Goal: Task Accomplishment & Management: Manage account settings

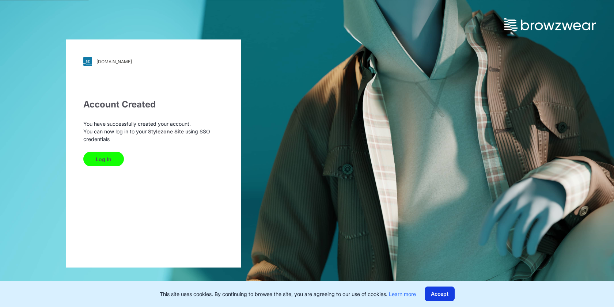
click at [436, 290] on button "Accept" at bounding box center [439, 293] width 30 height 15
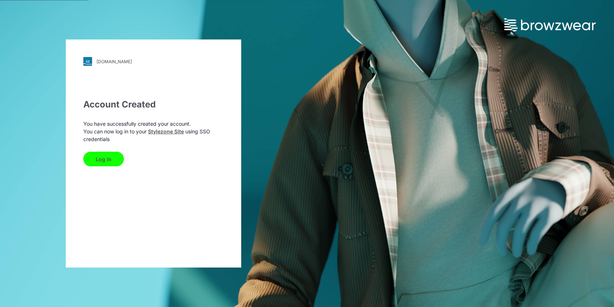
click at [106, 158] on button "Log In" at bounding box center [103, 159] width 41 height 15
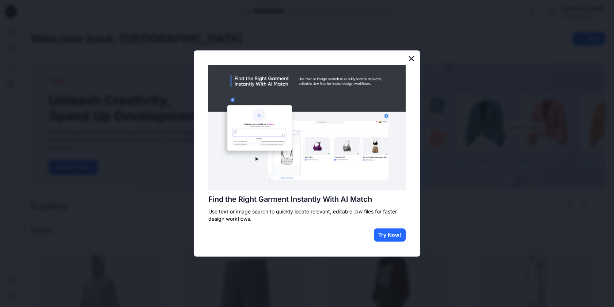
click at [411, 59] on button "×" at bounding box center [411, 59] width 7 height 12
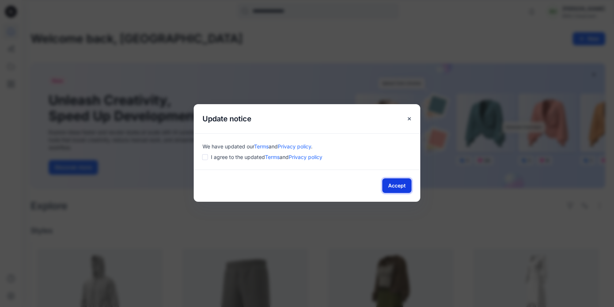
click at [395, 185] on button "Accept" at bounding box center [396, 185] width 29 height 15
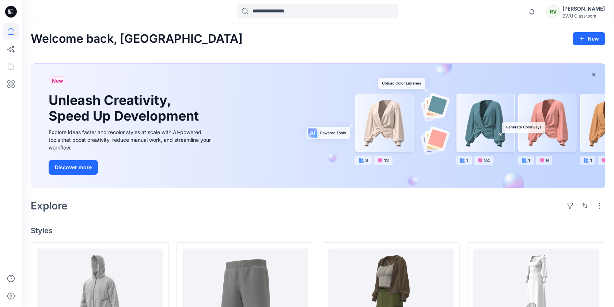
click at [559, 12] on div "RV" at bounding box center [552, 11] width 13 height 13
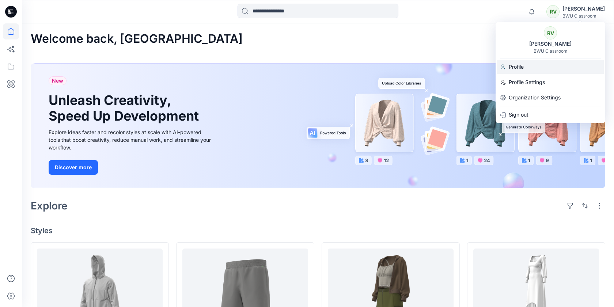
click at [527, 67] on div "Profile" at bounding box center [550, 67] width 107 height 14
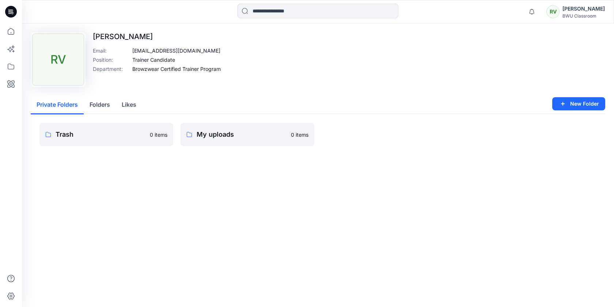
click at [101, 106] on button "Folders" at bounding box center [100, 105] width 32 height 19
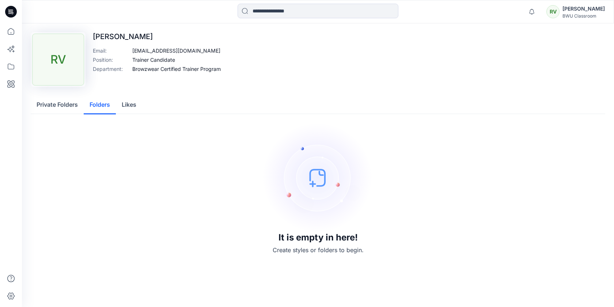
click at [145, 107] on div "Private Folders Folders Likes" at bounding box center [318, 105] width 574 height 18
click at [136, 103] on button "Likes" at bounding box center [129, 105] width 26 height 19
click at [559, 11] on div "RV" at bounding box center [552, 11] width 13 height 13
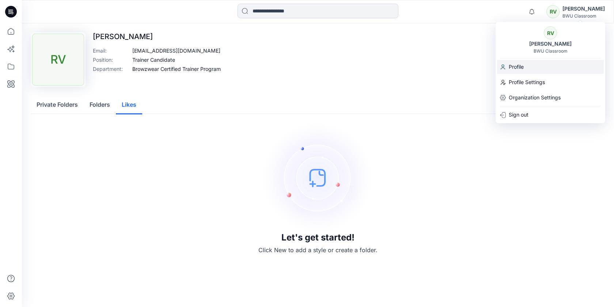
click at [517, 64] on p "Profile" at bounding box center [516, 67] width 15 height 14
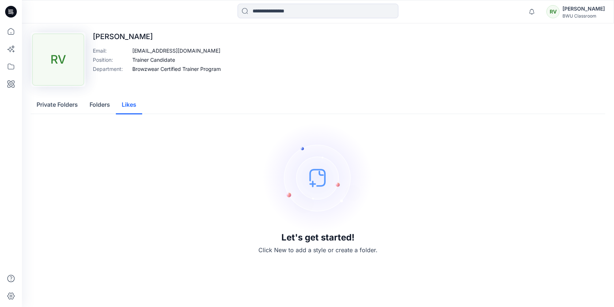
click at [559, 7] on div "RV" at bounding box center [552, 11] width 13 height 13
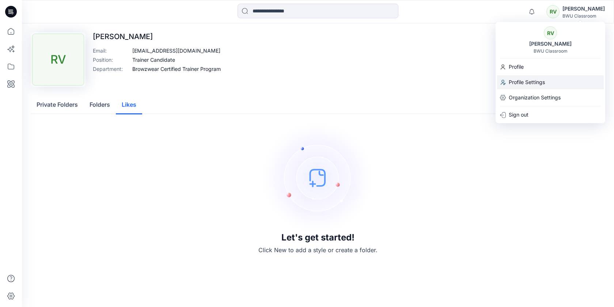
click at [528, 81] on p "Profile Settings" at bounding box center [527, 82] width 36 height 14
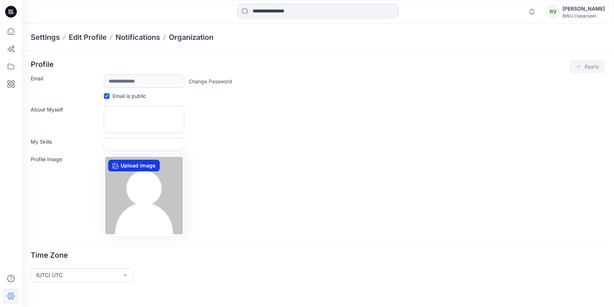
click at [127, 163] on label "Upload image" at bounding box center [134, 166] width 52 height 12
click at [0, 0] on input "Upload image" at bounding box center [0, 0] width 0 height 0
click at [12, 13] on icon at bounding box center [12, 13] width 3 height 0
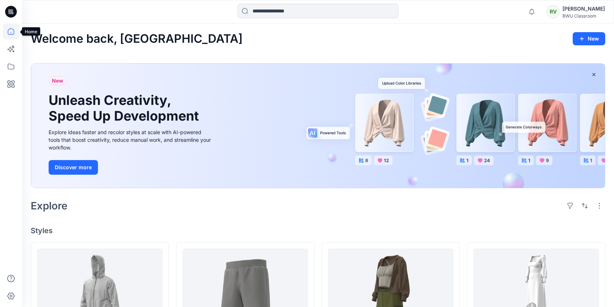
click at [11, 33] on icon at bounding box center [11, 31] width 16 height 16
click at [12, 51] on icon at bounding box center [11, 49] width 16 height 16
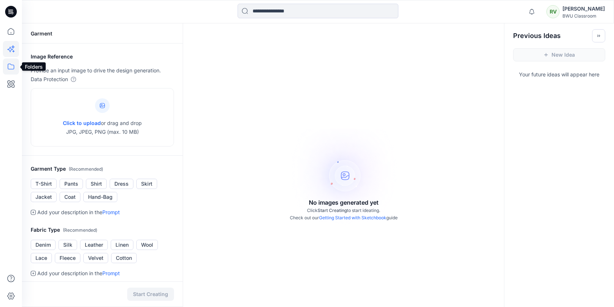
click at [9, 68] on icon at bounding box center [11, 66] width 16 height 16
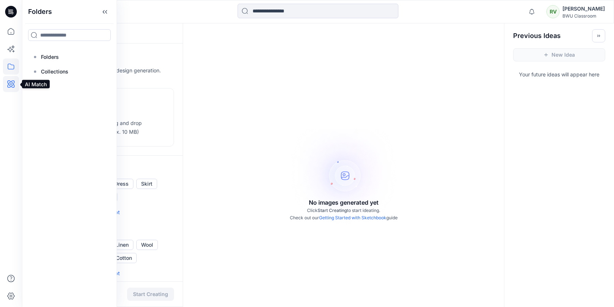
click at [10, 87] on icon at bounding box center [10, 83] width 7 height 7
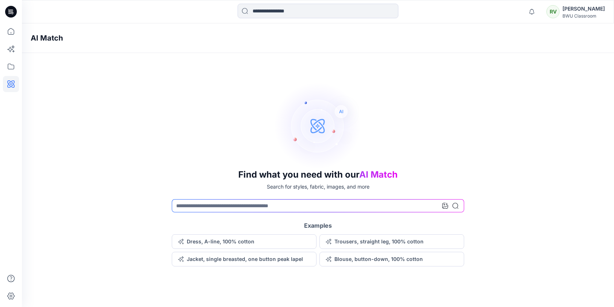
click at [15, 11] on icon at bounding box center [11, 12] width 12 height 12
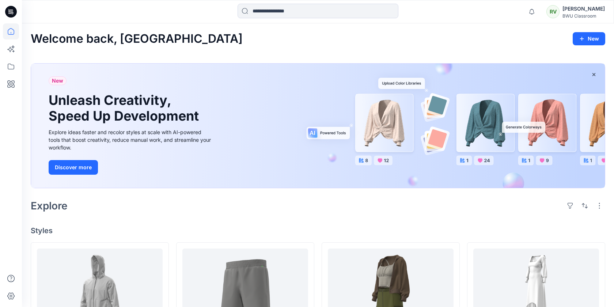
click at [559, 12] on div "RV" at bounding box center [552, 11] width 13 height 13
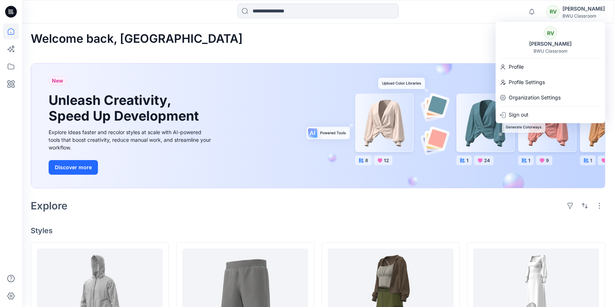
click at [218, 44] on div "Welcome back, Rahul New" at bounding box center [318, 39] width 574 height 14
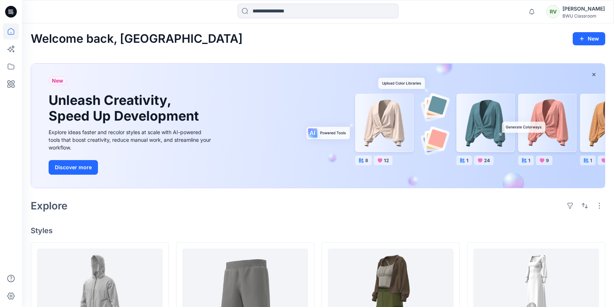
click at [559, 12] on div "RV" at bounding box center [552, 11] width 13 height 13
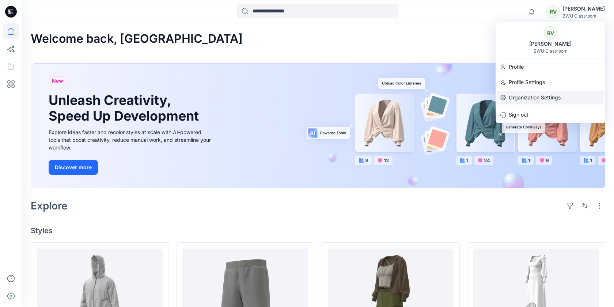
click at [537, 96] on p "Organization Settings" at bounding box center [535, 98] width 52 height 14
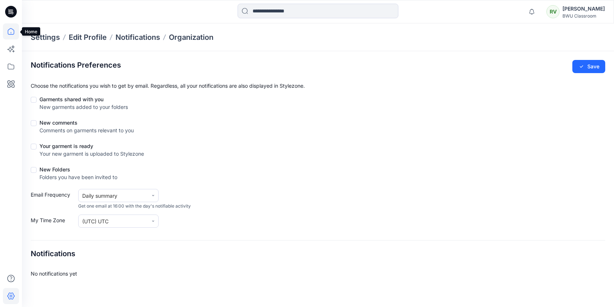
click at [11, 30] on icon at bounding box center [11, 31] width 16 height 16
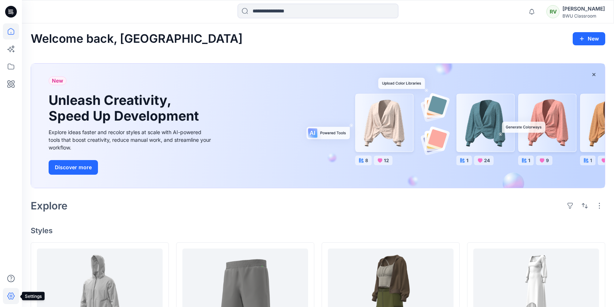
click at [12, 296] on icon at bounding box center [11, 296] width 16 height 16
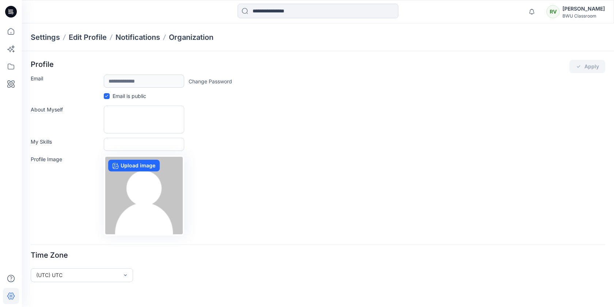
click at [15, 16] on icon at bounding box center [11, 11] width 12 height 23
